Goal: Find specific page/section: Find specific page/section

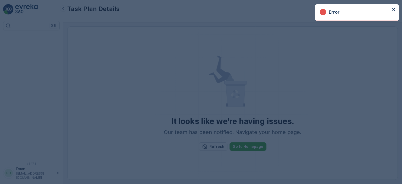
click at [395, 9] on icon "close" at bounding box center [394, 9] width 4 height 4
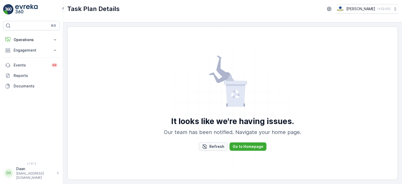
click at [217, 148] on p "Refresh" at bounding box center [217, 146] width 15 height 5
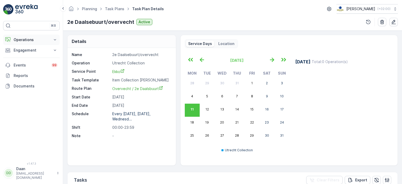
click at [43, 42] on p "Operations" at bounding box center [32, 39] width 36 height 5
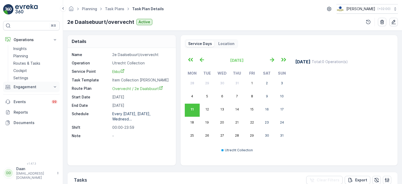
click at [34, 85] on p "Engagement" at bounding box center [32, 86] width 36 height 5
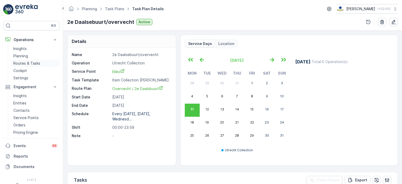
click at [27, 62] on p "Routes & Tasks" at bounding box center [26, 63] width 27 height 5
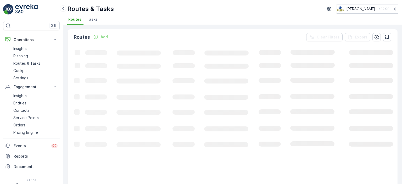
click at [91, 19] on span "Tasks" at bounding box center [92, 19] width 11 height 5
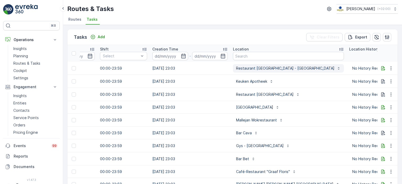
scroll to position [0, 363]
click at [265, 52] on input "text" at bounding box center [288, 56] width 111 height 8
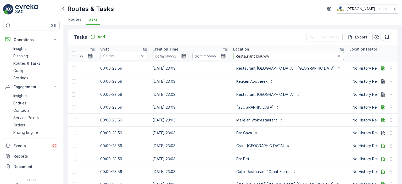
type input "Restaurant blauw"
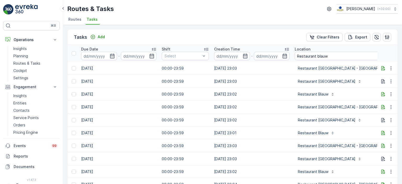
scroll to position [0, 389]
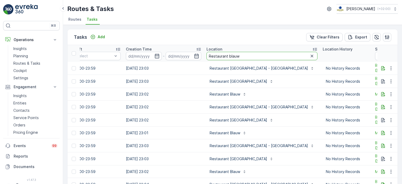
click at [265, 56] on input "Restaurant blauw" at bounding box center [262, 56] width 111 height 8
type input "Restaurant blauw utrecht"
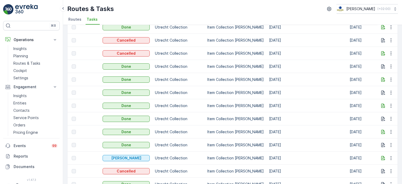
scroll to position [263, 0]
